Goal: Use online tool/utility

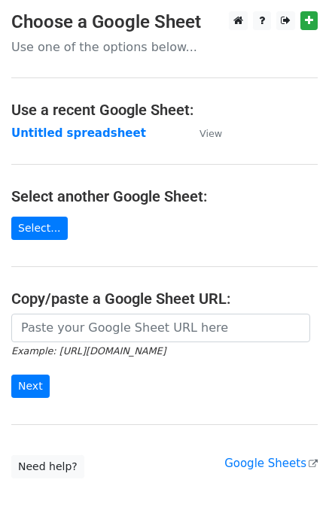
click at [97, 330] on input "url" at bounding box center [160, 328] width 299 height 29
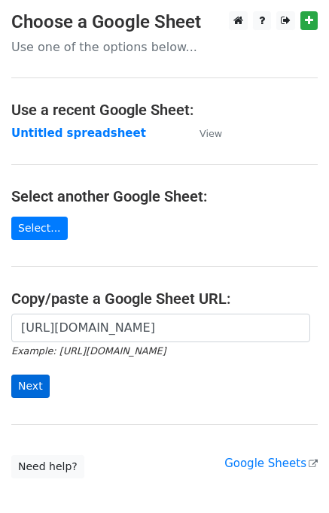
scroll to position [0, 321]
type input "https://docs.google.com/spreadsheets/d/1viP-lmZGJJ0DGa-rTgfADTq8R7D1QJf53VFzpF7…"
click at [29, 388] on input "Next" at bounding box center [30, 386] width 38 height 23
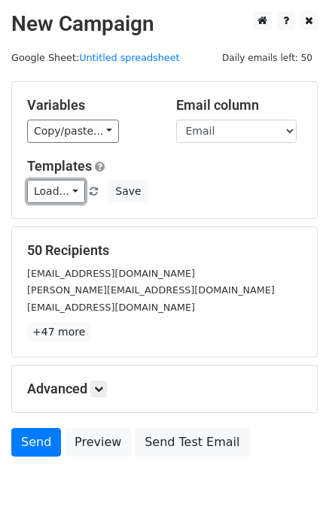
drag, startPoint x: 48, startPoint y: 188, endPoint x: 76, endPoint y: 212, distance: 36.8
click at [49, 189] on link "Load..." at bounding box center [56, 191] width 58 height 23
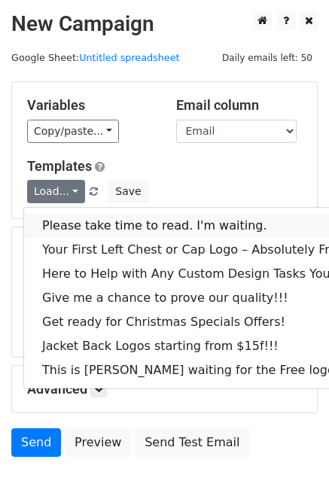
click at [80, 217] on link "Please take time to read. I'm waiting." at bounding box center [203, 226] width 359 height 24
